Goal: Transaction & Acquisition: Purchase product/service

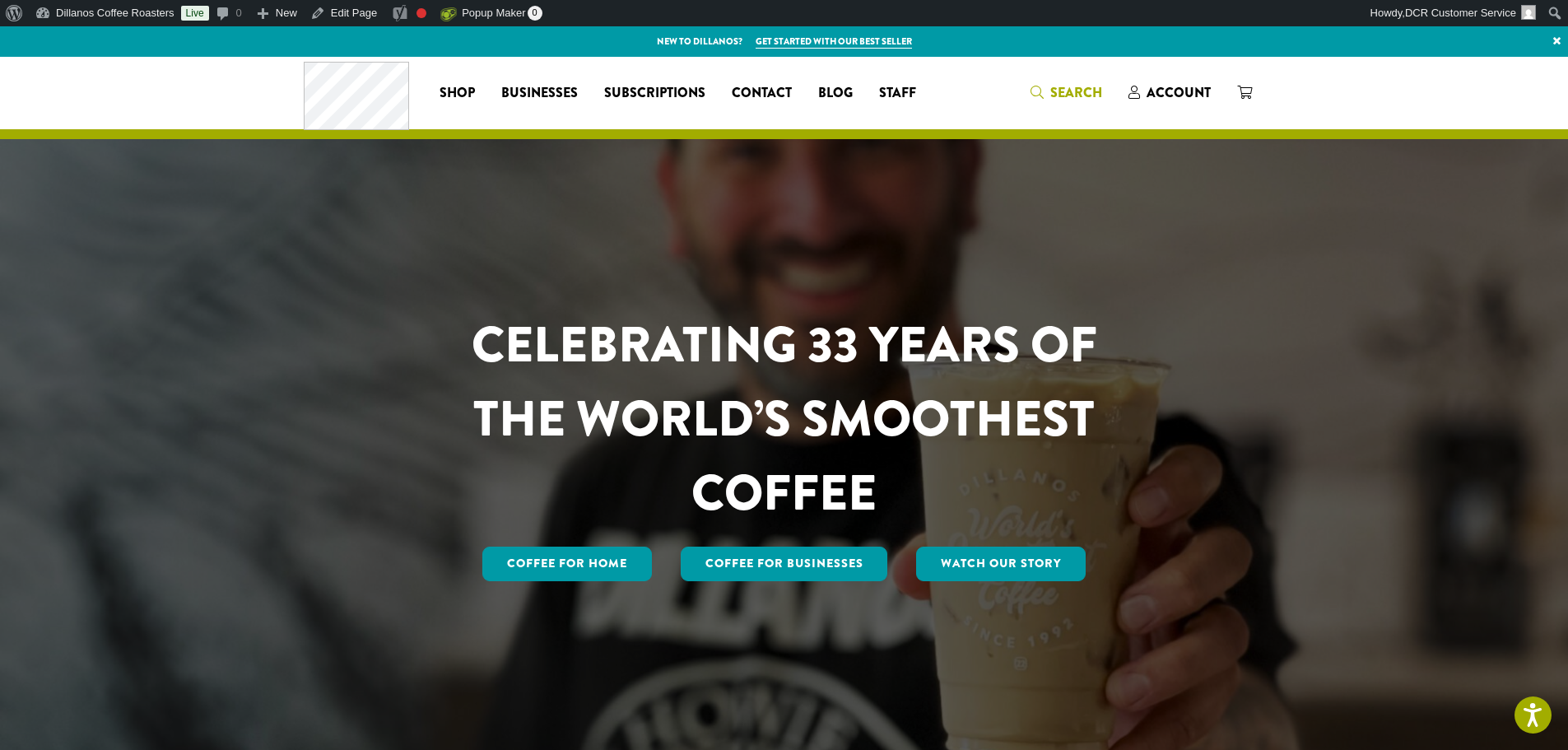
click at [1065, 98] on span "Search" at bounding box center [1077, 93] width 52 height 19
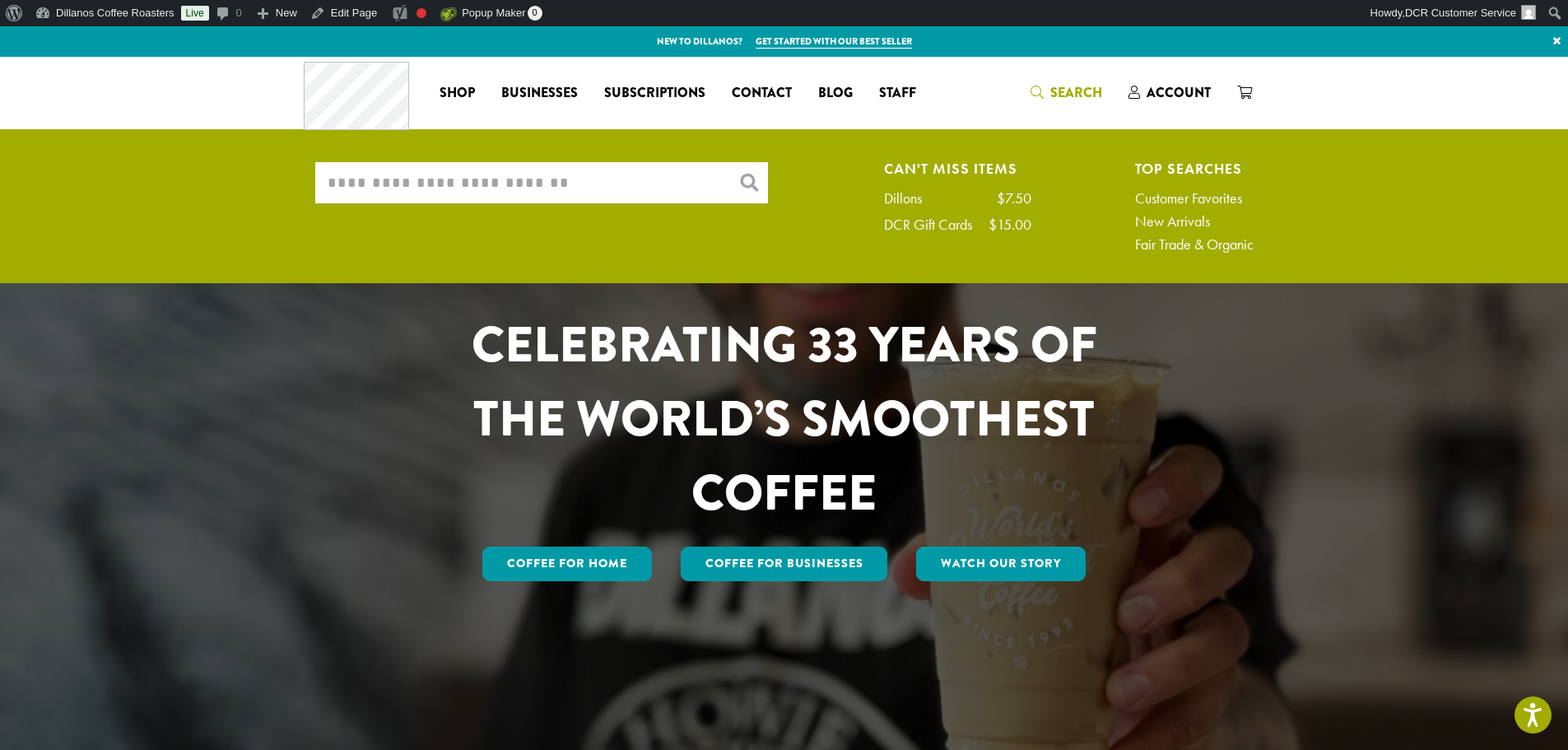
click at [421, 191] on input "What are you searching for?" at bounding box center [541, 183] width 452 height 41
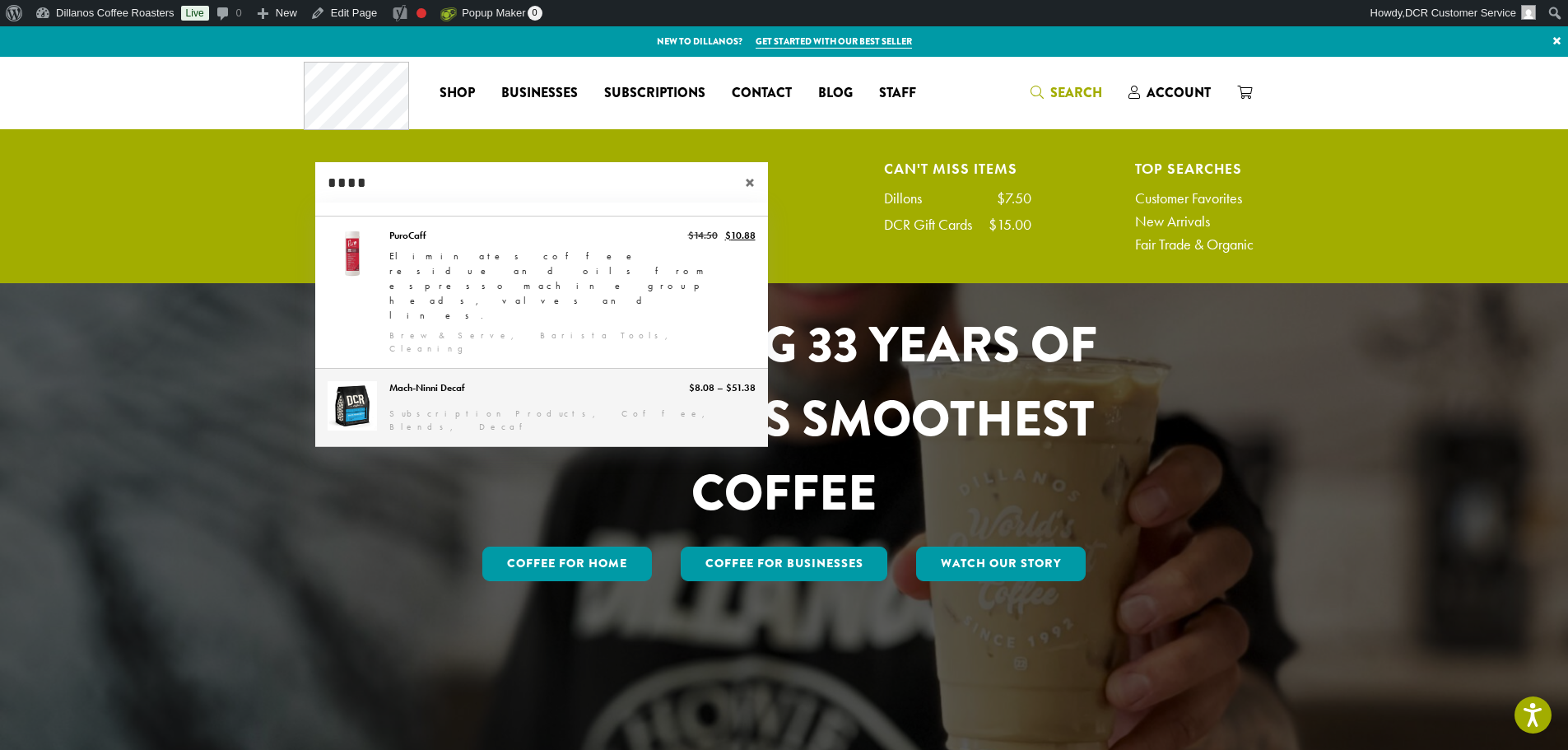
type input "****"
click at [498, 369] on link "Mach-Ninni Decaf" at bounding box center [541, 407] width 452 height 77
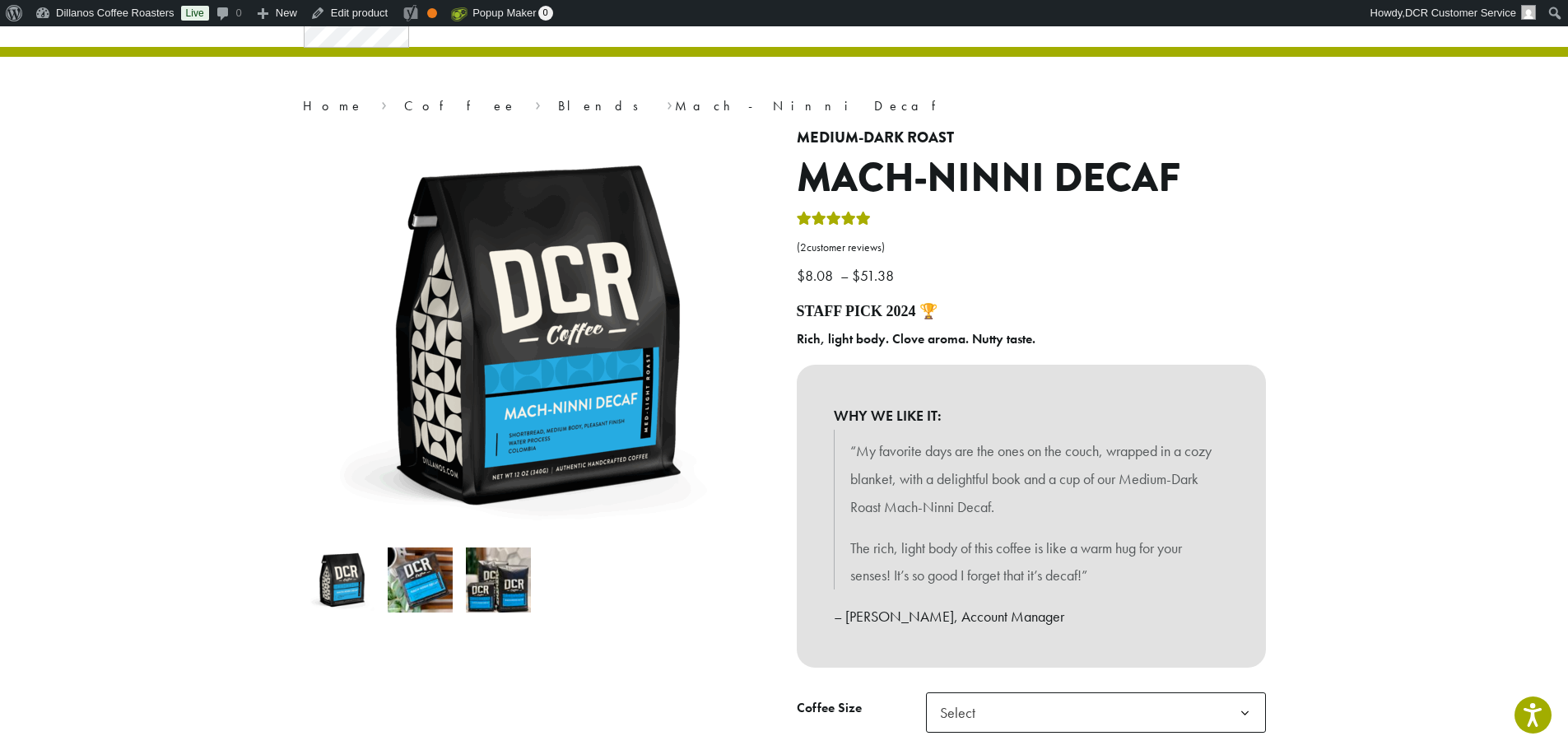
click at [864, 279] on bdi "$ 51.38" at bounding box center [875, 275] width 46 height 19
click at [934, 269] on p "$ 8.08 – $ 51.38 Price range: $8.08 through $51.38" at bounding box center [1031, 249] width 469 height 81
click at [879, 275] on bdi "$ 51.38" at bounding box center [875, 275] width 46 height 19
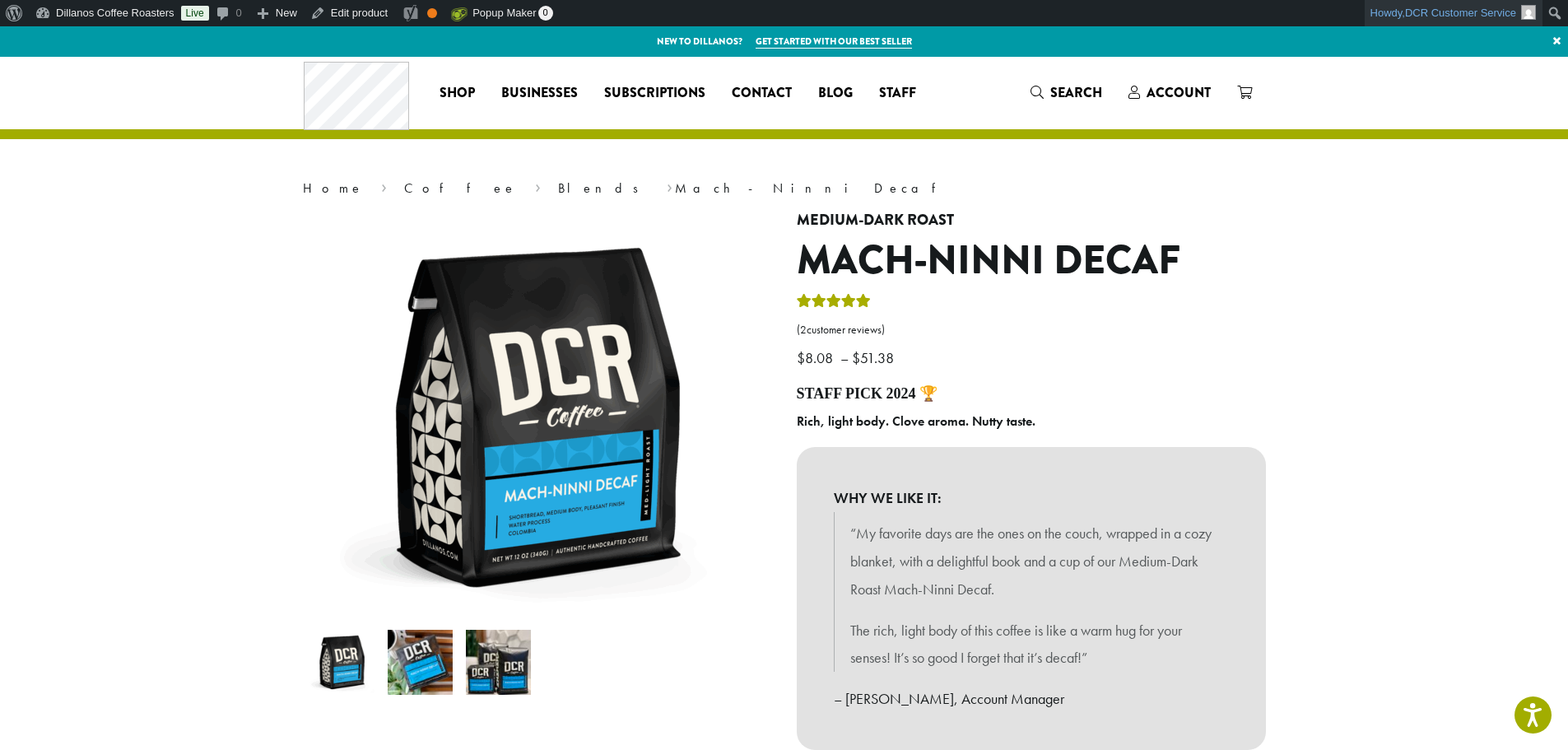
click at [1442, 15] on span "DCR Customer Service" at bounding box center [1461, 12] width 111 height 12
